Goal: Transaction & Acquisition: Purchase product/service

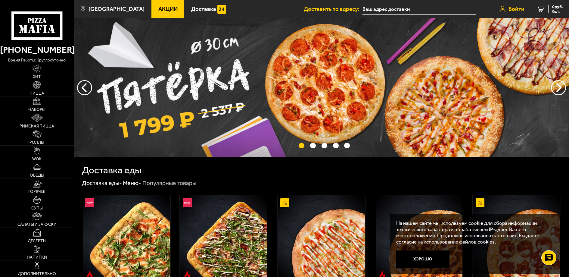
click at [515, 8] on span "Войти" at bounding box center [517, 9] width 16 height 6
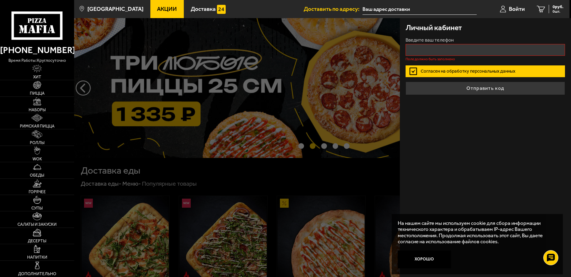
click at [472, 6] on input "text" at bounding box center [419, 9] width 114 height 11
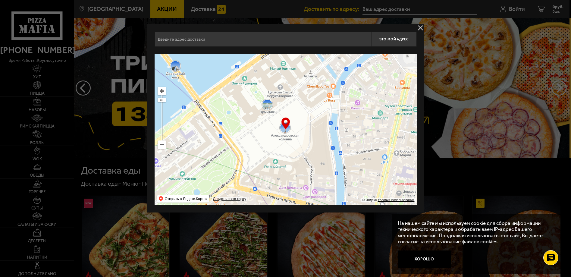
click at [422, 25] on button "delivery type" at bounding box center [421, 28] width 8 height 8
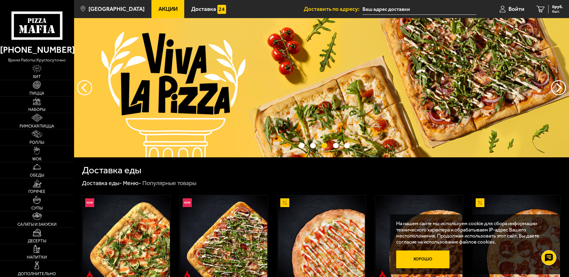
click at [430, 257] on button "Хорошо" at bounding box center [423, 259] width 53 height 18
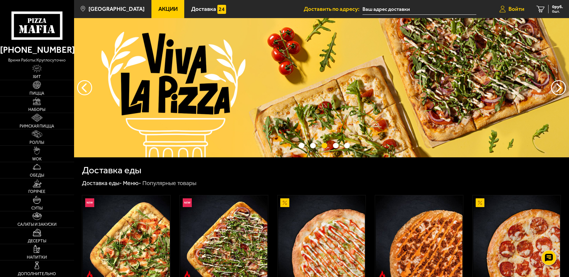
click at [512, 10] on span "Войти" at bounding box center [517, 9] width 16 height 6
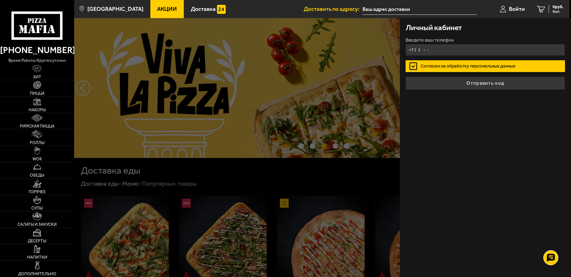
click at [456, 48] on input "+7 ( ) - -" at bounding box center [485, 50] width 159 height 12
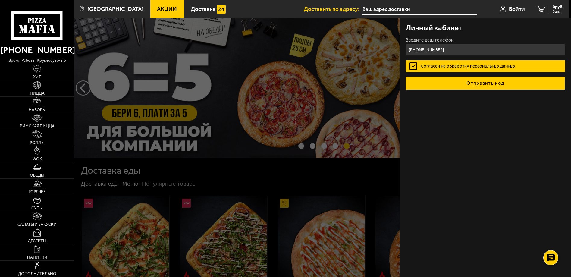
type input "[PHONE_NUMBER]"
click at [485, 81] on button "Отправить код" at bounding box center [485, 83] width 159 height 13
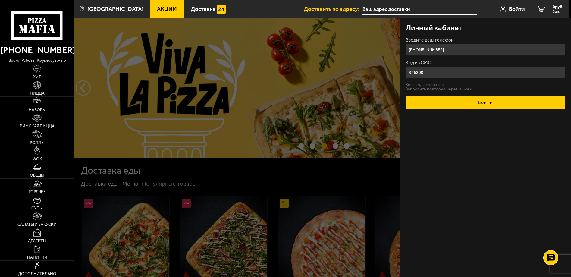
type input "346200"
click at [487, 102] on button "Войти" at bounding box center [485, 102] width 159 height 13
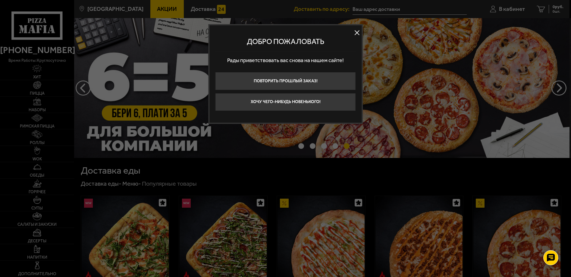
click at [508, 8] on div at bounding box center [285, 138] width 571 height 277
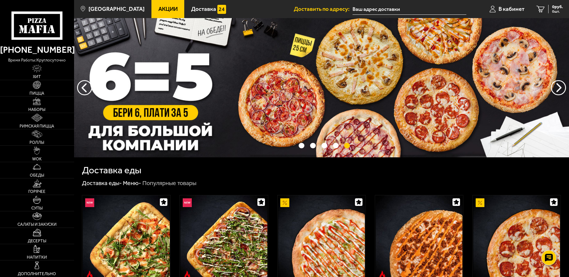
click at [508, 8] on span "В кабинет" at bounding box center [512, 9] width 26 height 6
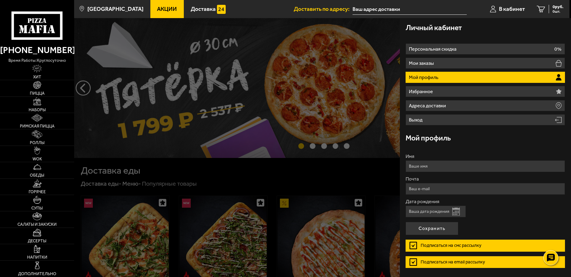
click at [443, 165] on input "Имя" at bounding box center [485, 166] width 159 height 12
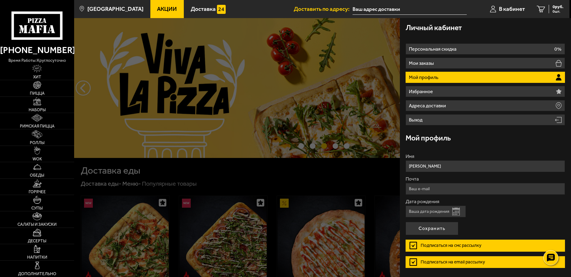
type input "[PERSON_NAME]"
click at [531, 215] on div "Дата рождения Открыть календарь" at bounding box center [485, 208] width 159 height 18
click at [443, 190] on input "Почта" at bounding box center [485, 189] width 159 height 12
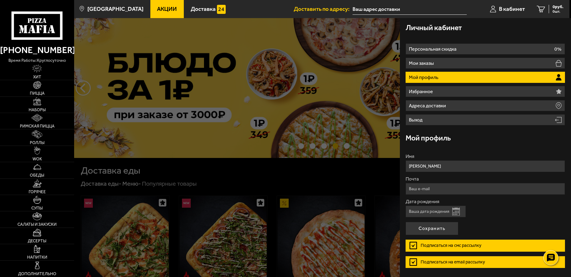
type input "[EMAIL_ADDRESS][DOMAIN_NAME]"
click at [457, 212] on button "Открыть календарь" at bounding box center [456, 212] width 8 height 8
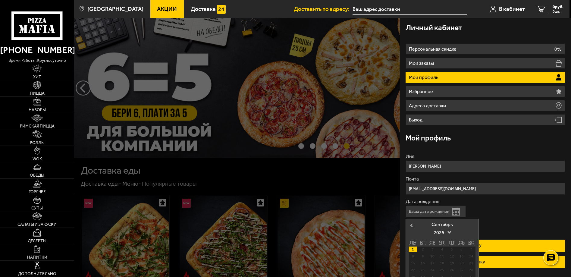
click at [411, 223] on span "Previous Month" at bounding box center [411, 225] width 0 height 6
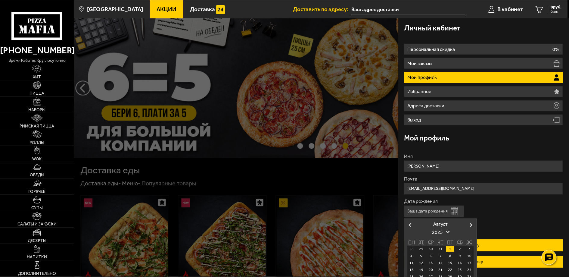
scroll to position [20, 0]
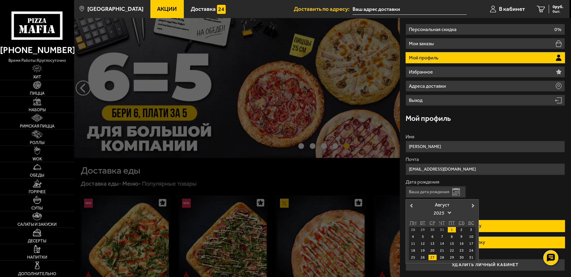
click at [432, 257] on div "27" at bounding box center [432, 257] width 8 height 5
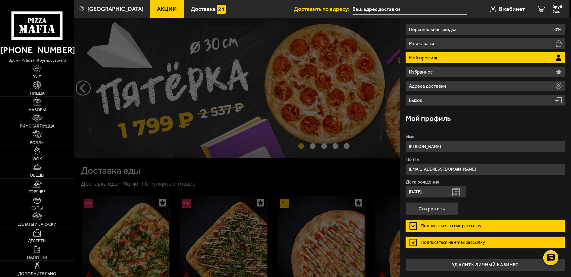
click at [431, 191] on input "[DATE]" at bounding box center [436, 192] width 60 height 12
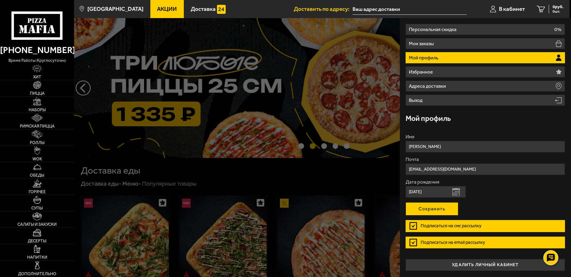
type input "[DATE]"
click at [445, 209] on button "Сохранить" at bounding box center [432, 208] width 53 height 13
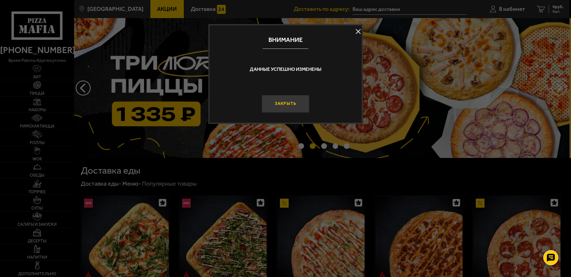
click at [281, 102] on button "Закрыть" at bounding box center [286, 104] width 48 height 18
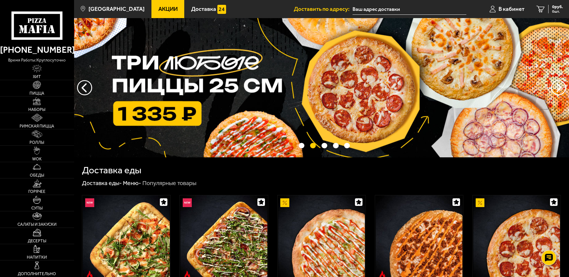
click at [408, 8] on input "text" at bounding box center [410, 9] width 114 height 11
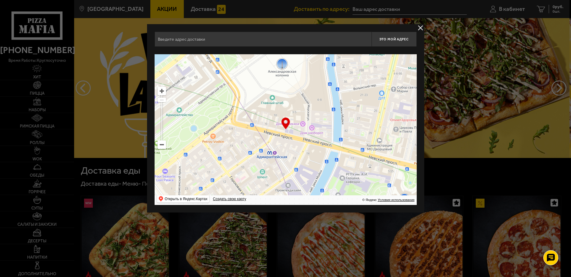
drag, startPoint x: 316, startPoint y: 158, endPoint x: 312, endPoint y: 80, distance: 78.4
click at [313, 89] on ymaps at bounding box center [286, 129] width 262 height 151
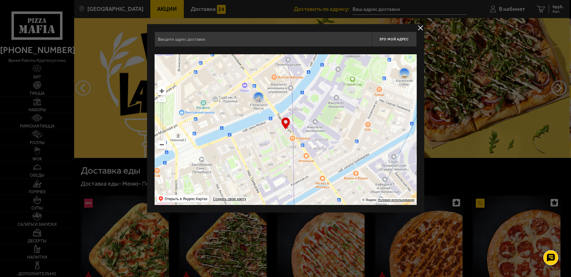
drag, startPoint x: 312, startPoint y: 151, endPoint x: 313, endPoint y: 97, distance: 54.2
click at [312, 105] on ymaps at bounding box center [286, 129] width 262 height 151
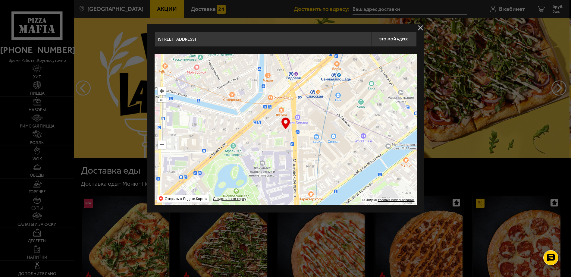
drag, startPoint x: 308, startPoint y: 169, endPoint x: 294, endPoint y: 110, distance: 61.0
click at [294, 117] on ymaps at bounding box center [286, 129] width 262 height 151
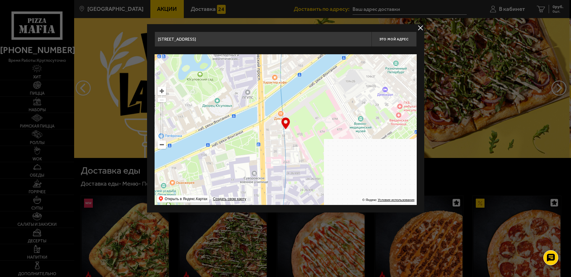
drag, startPoint x: 317, startPoint y: 162, endPoint x: 303, endPoint y: 86, distance: 77.3
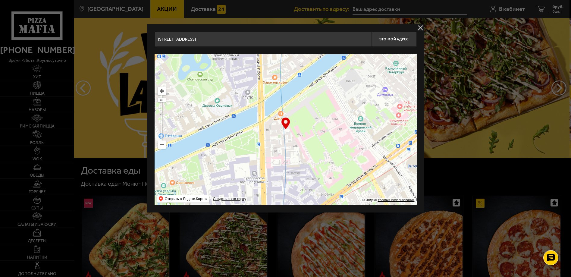
click at [306, 108] on ymaps at bounding box center [286, 129] width 262 height 151
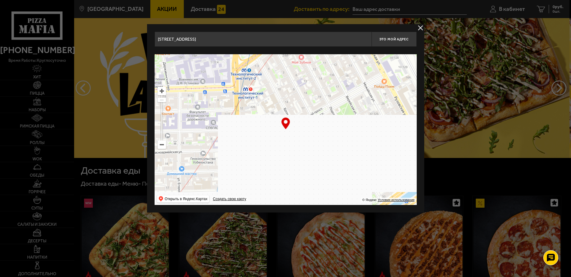
drag, startPoint x: 315, startPoint y: 160, endPoint x: 316, endPoint y: 109, distance: 50.6
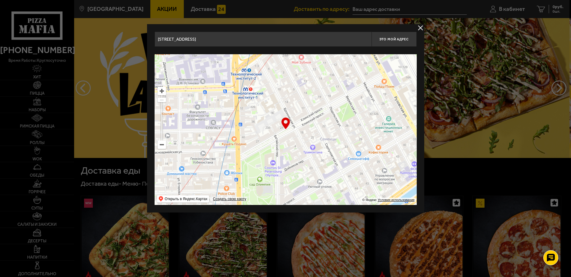
click at [315, 120] on ymaps at bounding box center [286, 129] width 262 height 151
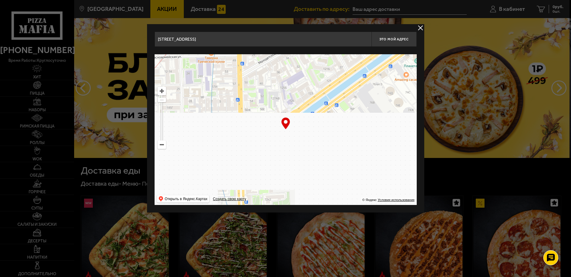
drag, startPoint x: 313, startPoint y: 167, endPoint x: 314, endPoint y: 122, distance: 44.6
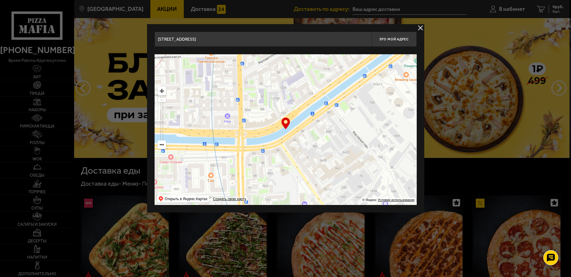
click at [314, 125] on ymaps at bounding box center [286, 129] width 262 height 151
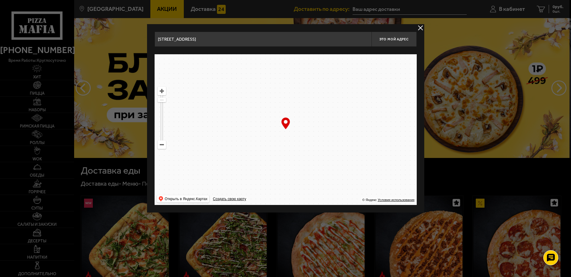
drag, startPoint x: 313, startPoint y: 173, endPoint x: 295, endPoint y: 96, distance: 78.4
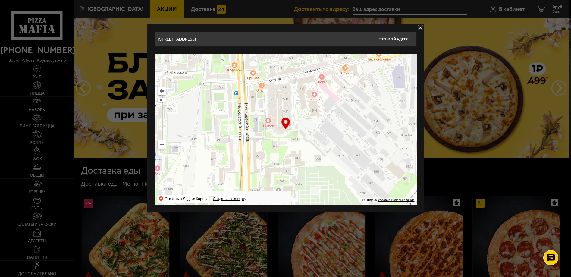
click at [296, 100] on ymaps at bounding box center [286, 129] width 262 height 151
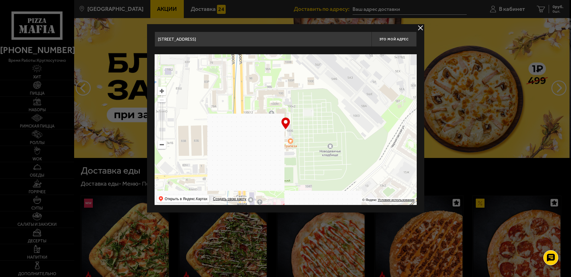
drag, startPoint x: 329, startPoint y: 193, endPoint x: 325, endPoint y: 112, distance: 80.8
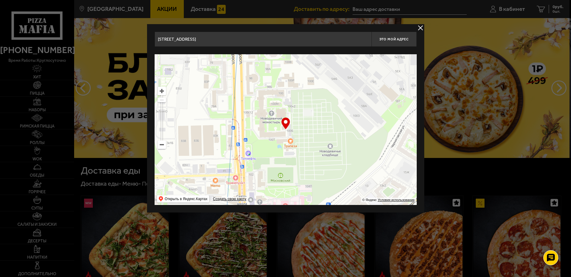
click at [325, 113] on ymaps at bounding box center [286, 129] width 262 height 151
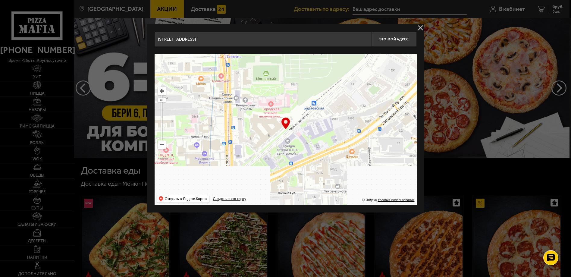
drag, startPoint x: 323, startPoint y: 184, endPoint x: 318, endPoint y: 138, distance: 46.7
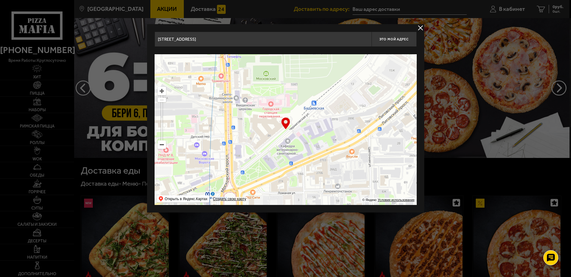
click at [318, 138] on ymaps at bounding box center [286, 129] width 262 height 151
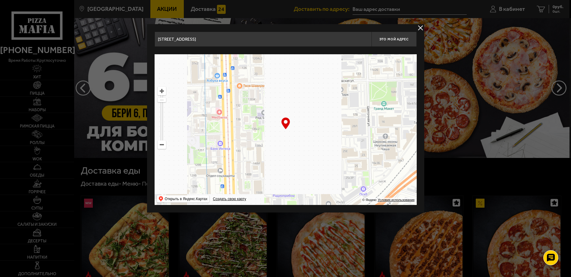
drag, startPoint x: 312, startPoint y: 179, endPoint x: 325, endPoint y: 109, distance: 71.2
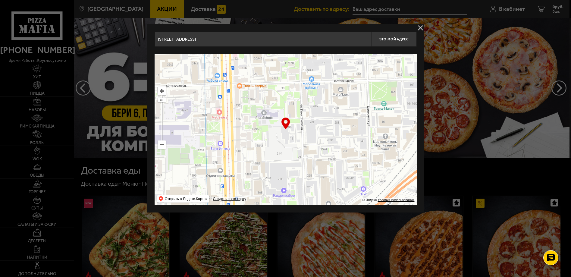
click at [321, 120] on ymaps at bounding box center [286, 129] width 262 height 151
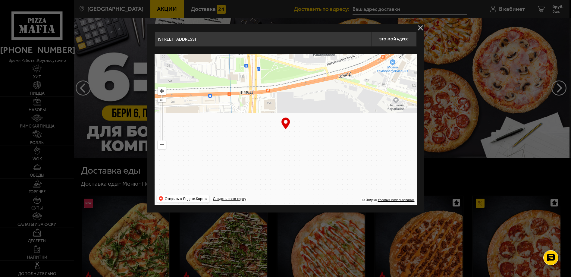
drag, startPoint x: 321, startPoint y: 168, endPoint x: 295, endPoint y: 100, distance: 73.1
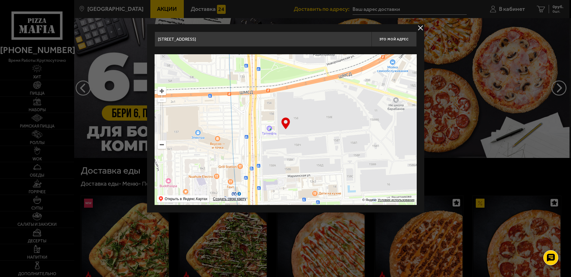
click at [299, 113] on ymaps at bounding box center [286, 129] width 262 height 151
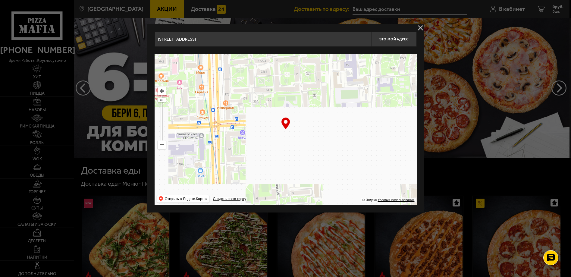
drag, startPoint x: 308, startPoint y: 174, endPoint x: 311, endPoint y: 93, distance: 81.1
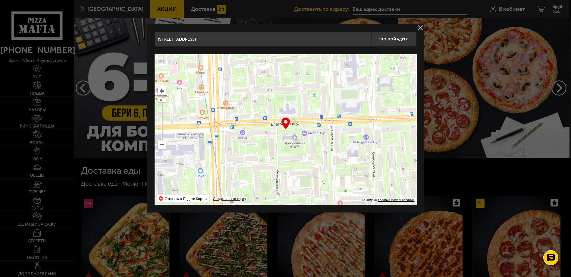
click at [311, 111] on ymaps at bounding box center [286, 129] width 262 height 151
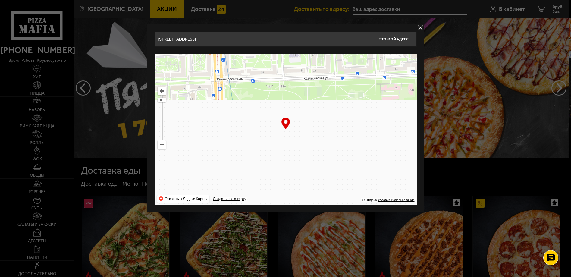
drag, startPoint x: 315, startPoint y: 174, endPoint x: 312, endPoint y: 129, distance: 45.0
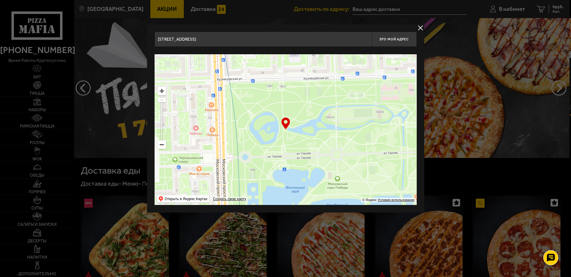
click at [314, 143] on ymaps at bounding box center [286, 129] width 262 height 151
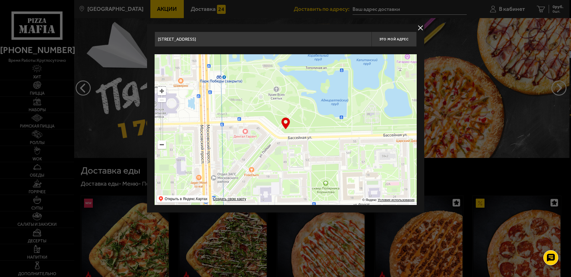
drag, startPoint x: 309, startPoint y: 175, endPoint x: 310, endPoint y: 127, distance: 48.2
click at [310, 149] on ymaps at bounding box center [286, 129] width 262 height 151
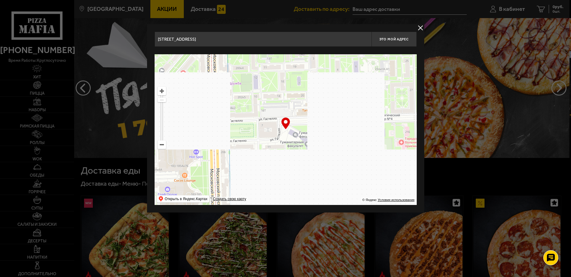
drag, startPoint x: 318, startPoint y: 172, endPoint x: 320, endPoint y: 95, distance: 77.2
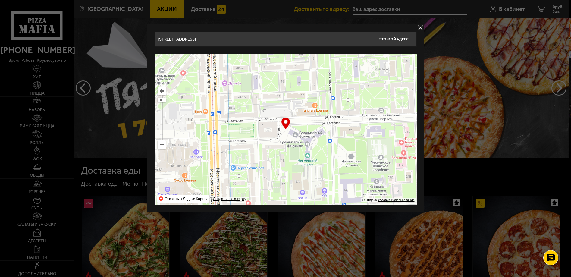
click at [320, 106] on ymaps at bounding box center [286, 129] width 262 height 151
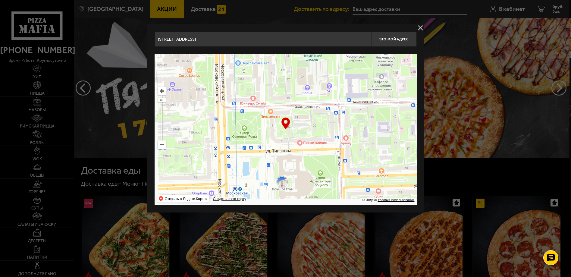
drag, startPoint x: 320, startPoint y: 95, endPoint x: 320, endPoint y: 89, distance: 6.3
click at [320, 89] on ymaps at bounding box center [286, 129] width 262 height 151
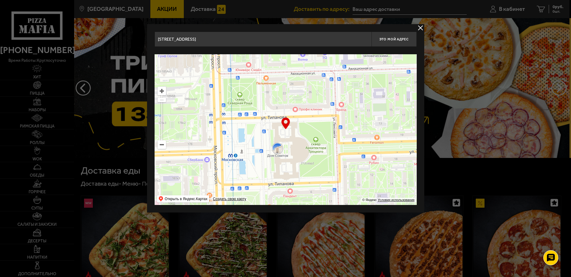
drag, startPoint x: 308, startPoint y: 161, endPoint x: 300, endPoint y: 133, distance: 29.2
click at [301, 134] on ymaps at bounding box center [286, 129] width 262 height 151
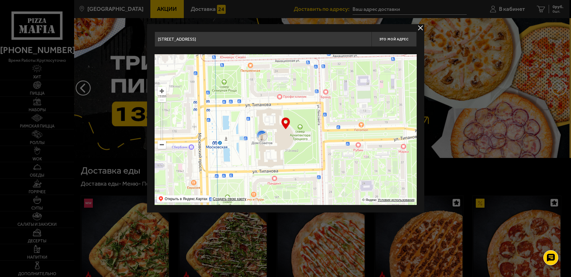
type input "[STREET_ADDRESS]"
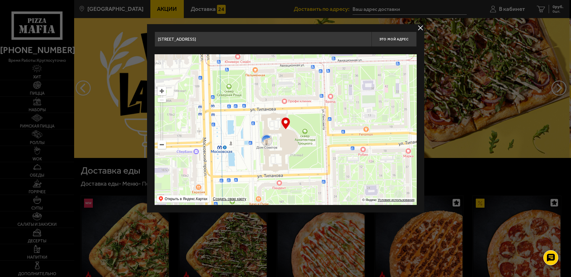
drag, startPoint x: 300, startPoint y: 133, endPoint x: 302, endPoint y: 140, distance: 6.8
click at [302, 140] on ymaps at bounding box center [286, 129] width 262 height 151
click at [394, 36] on button "Это мой адрес" at bounding box center [394, 39] width 45 height 15
type input "[STREET_ADDRESS]"
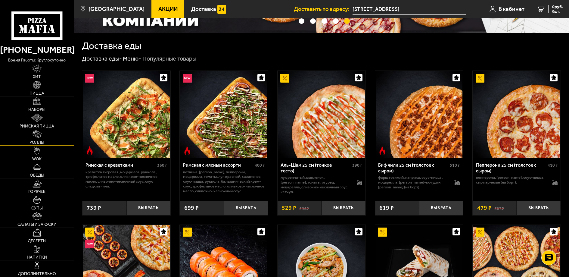
scroll to position [161, 0]
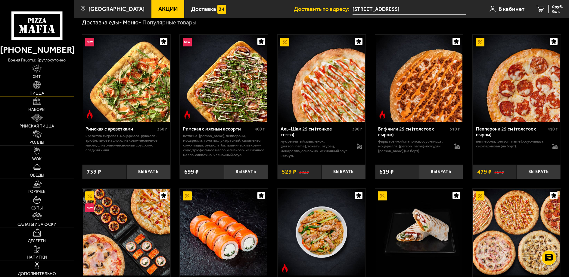
click at [37, 93] on span "Пицца" at bounding box center [37, 93] width 15 height 4
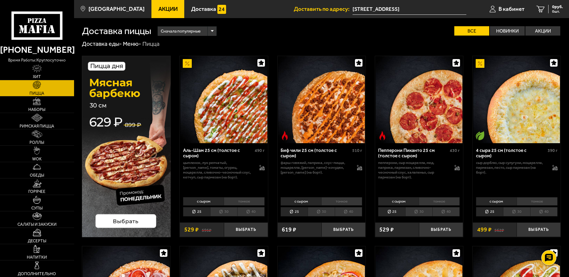
click at [164, 6] on span "Акции" at bounding box center [167, 9] width 19 height 6
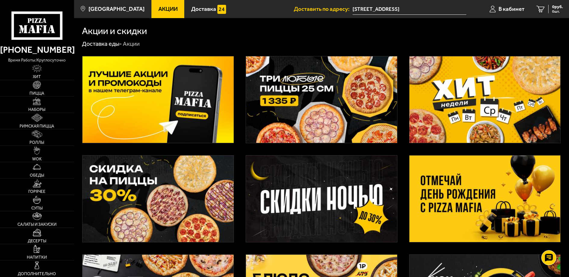
click at [313, 95] on img at bounding box center [321, 99] width 151 height 86
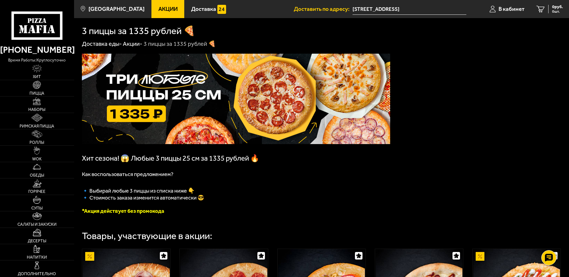
click at [158, 8] on span "Акции" at bounding box center [167, 9] width 19 height 6
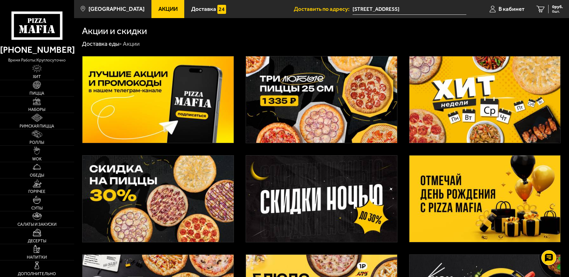
click at [309, 96] on img at bounding box center [321, 99] width 151 height 86
click at [488, 201] on img at bounding box center [485, 198] width 151 height 86
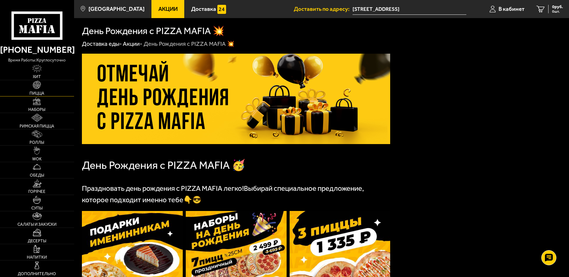
click at [38, 89] on img at bounding box center [37, 85] width 8 height 8
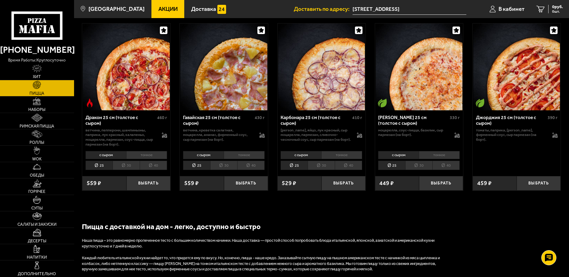
scroll to position [964, 0]
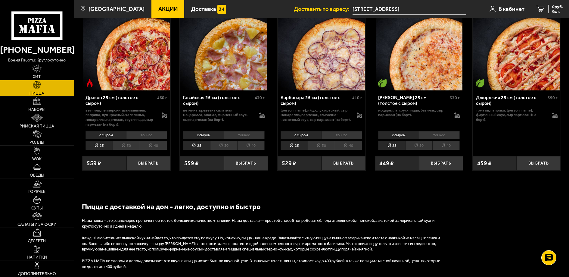
click at [37, 88] on img at bounding box center [37, 85] width 8 height 8
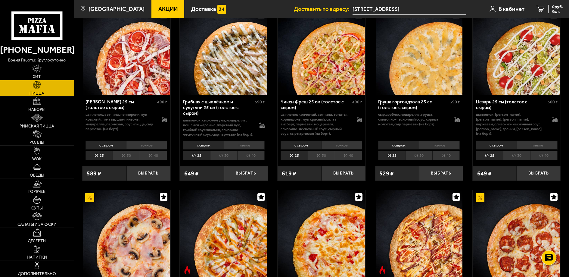
scroll to position [0, 0]
